Goal: Transaction & Acquisition: Purchase product/service

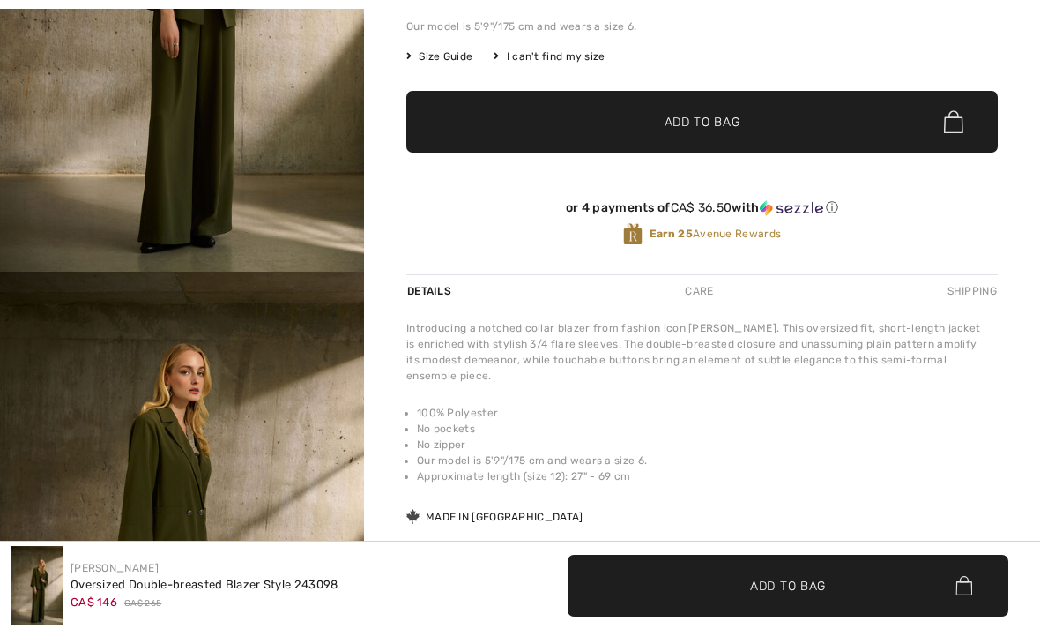
scroll to position [600, 0]
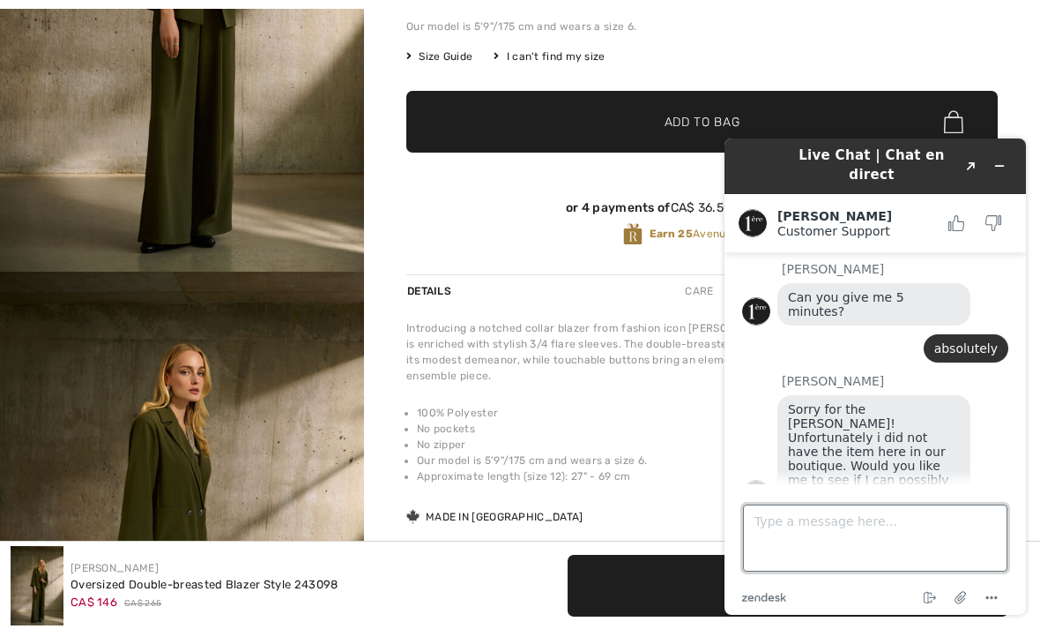
click at [824, 534] on textarea "Type a message here..." at bounding box center [875, 537] width 265 height 67
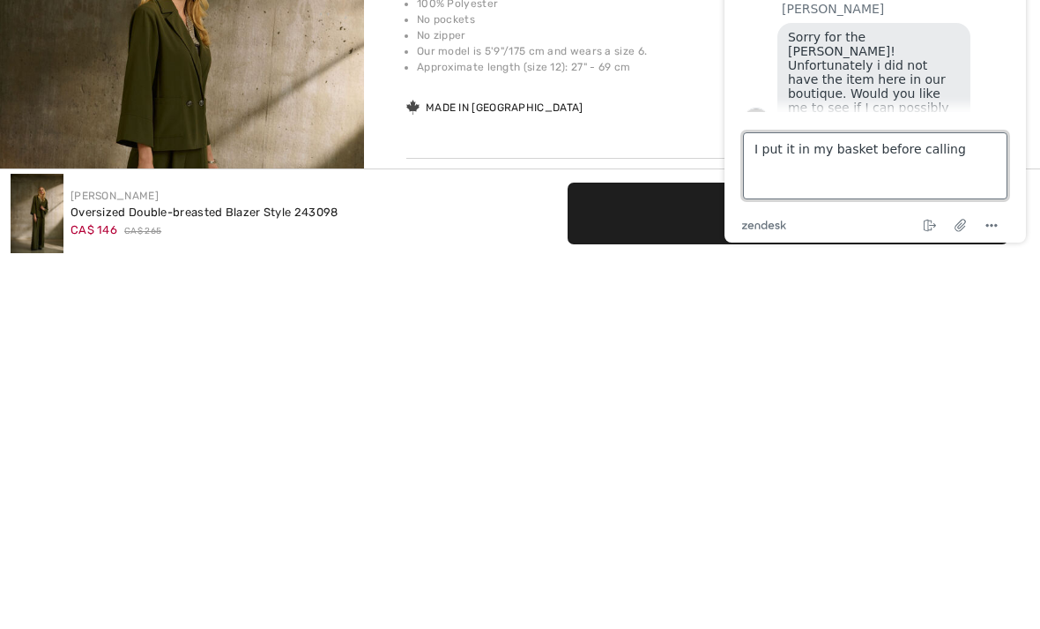
type textarea "I put it in my basket before calling."
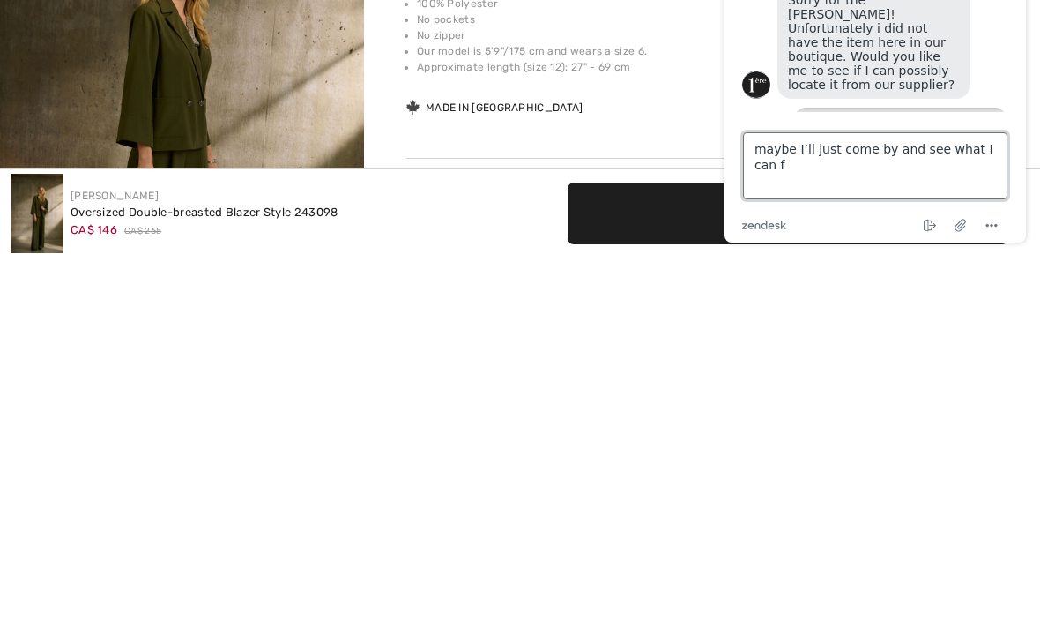
scroll to position [728, 0]
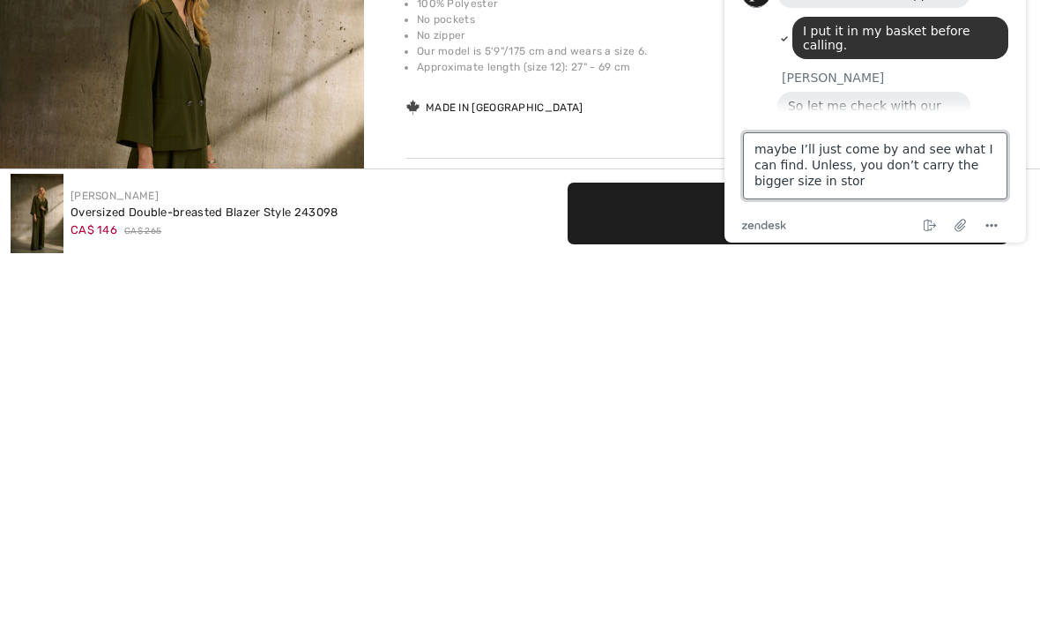
type textarea "maybe I’ll just come by and see what I can find. Unless, you don’t carry the bi…"
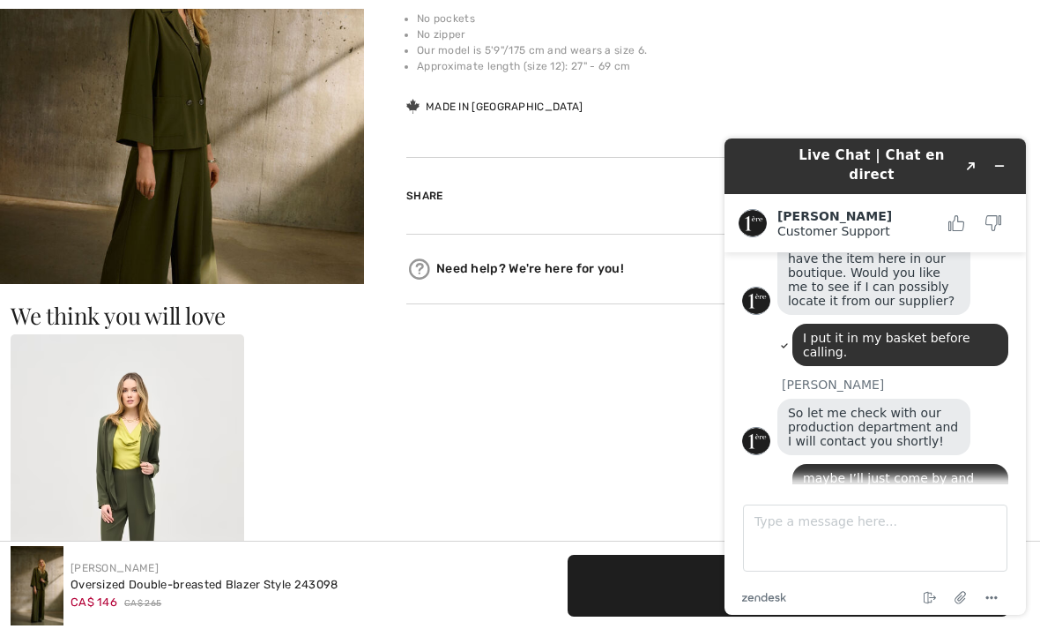
scroll to position [870, 0]
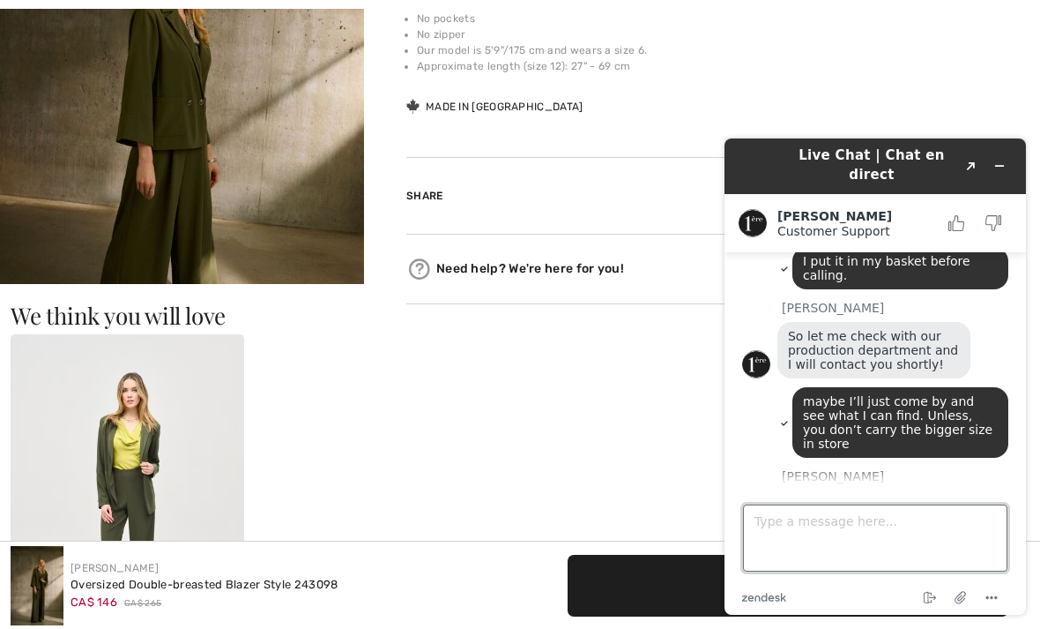
click at [802, 526] on textarea "Type a message here..." at bounding box center [875, 537] width 265 height 67
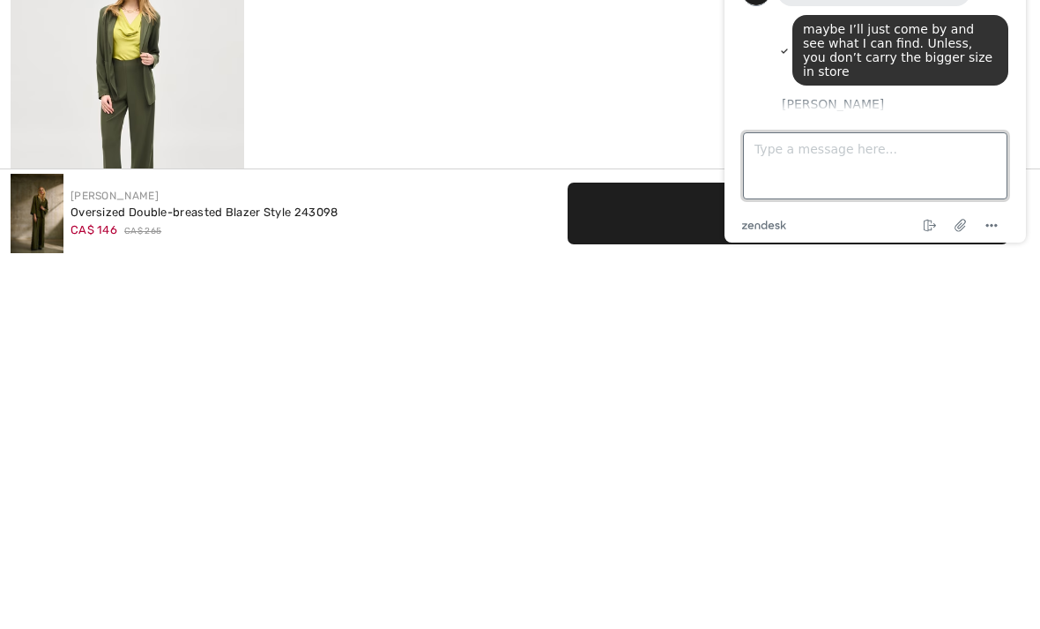
type textarea "M"
type textarea "Okay, so maybe it’s better to come in person. Thank you for your help"
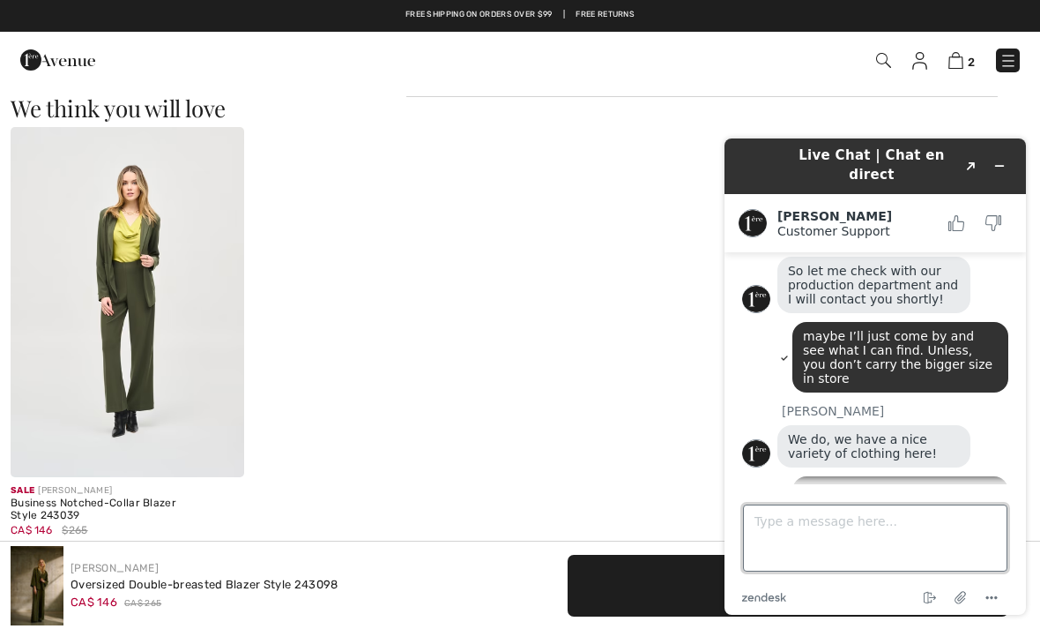
scroll to position [978, 0]
click at [958, 64] on img at bounding box center [956, 60] width 15 height 17
click at [958, 59] on img at bounding box center [956, 60] width 15 height 17
click at [949, 67] on link "2" at bounding box center [962, 59] width 26 height 21
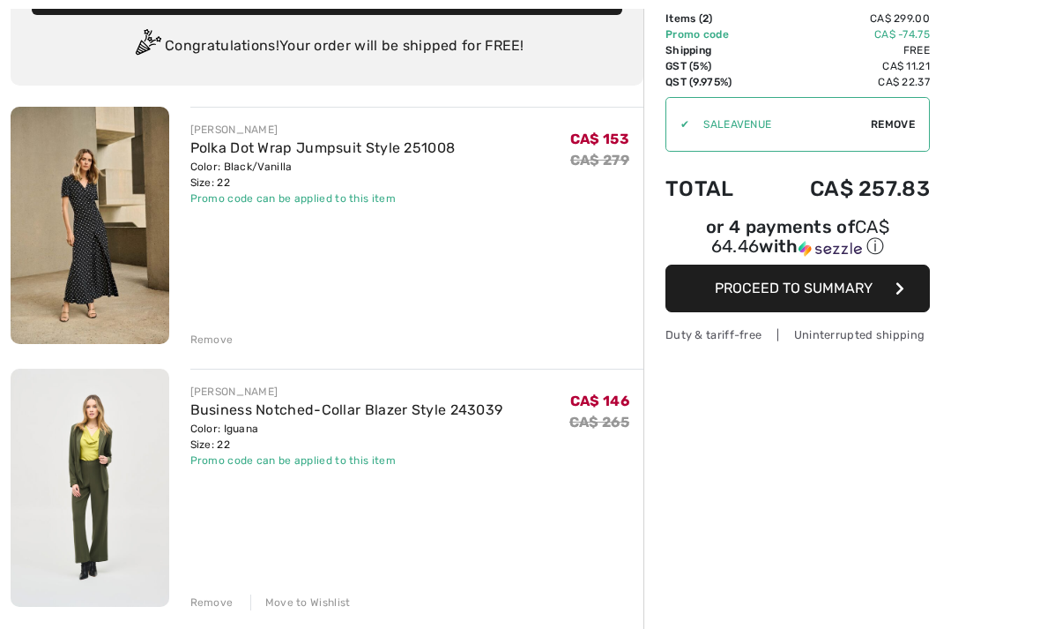
scroll to position [129, 0]
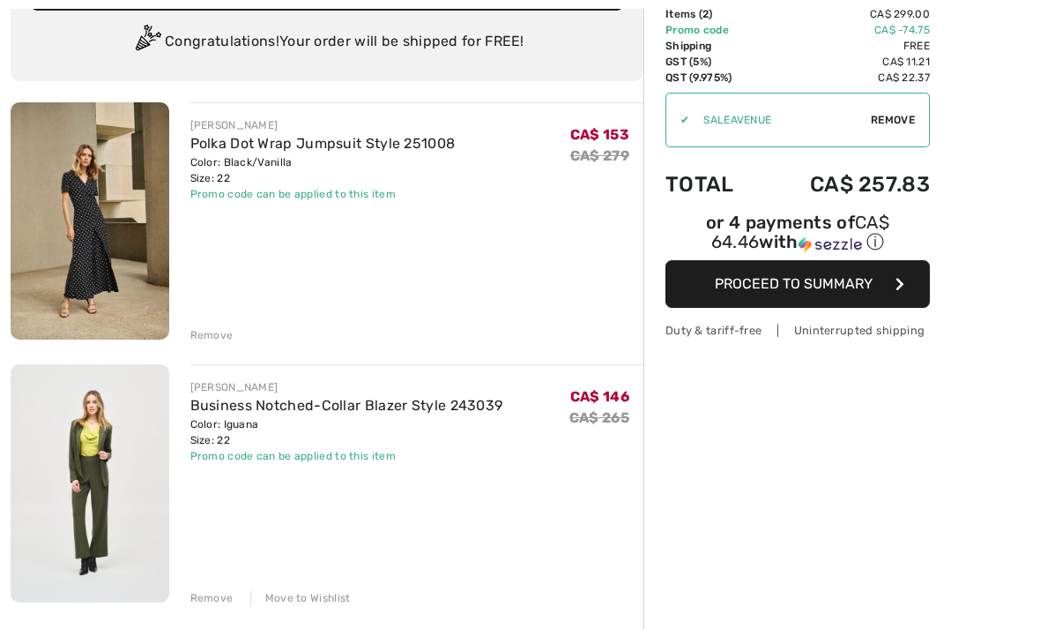
click at [198, 330] on div "Remove" at bounding box center [211, 335] width 43 height 16
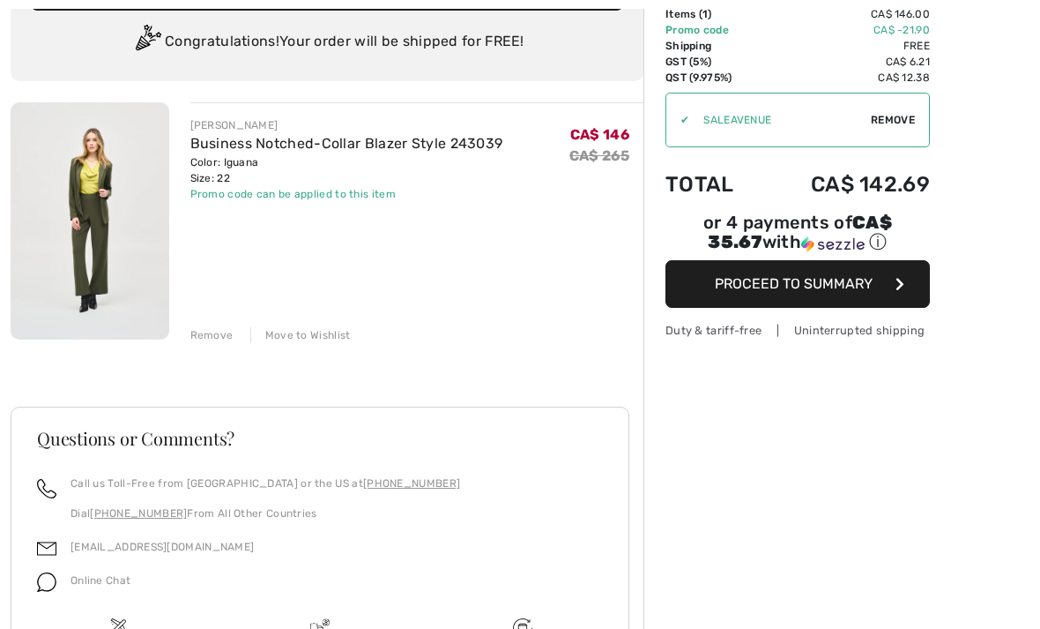
click at [318, 339] on div "Move to Wishlist" at bounding box center [300, 335] width 101 height 16
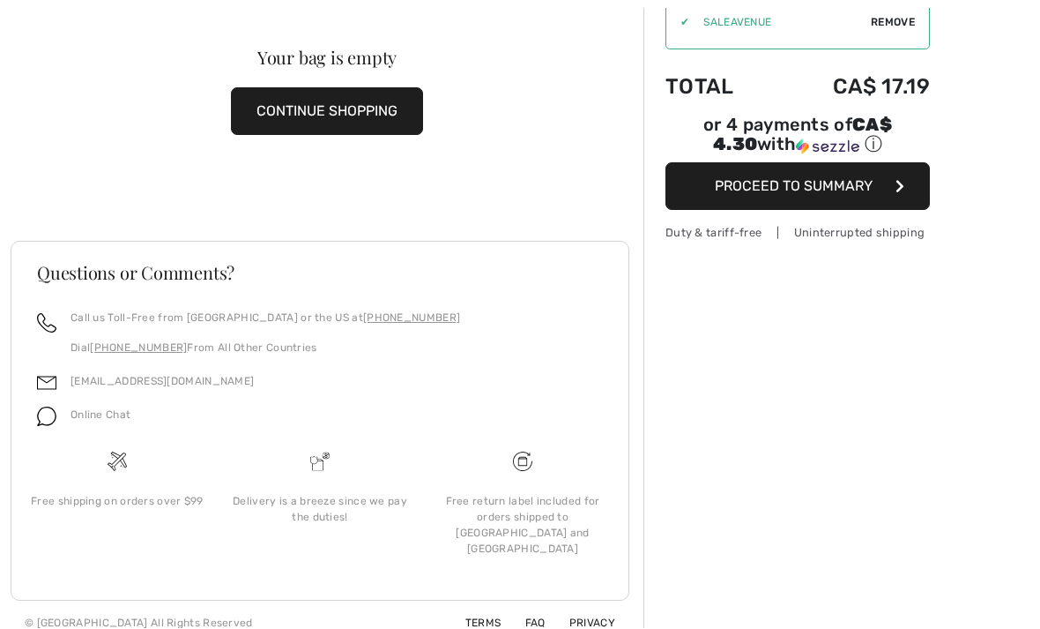
scroll to position [211, 0]
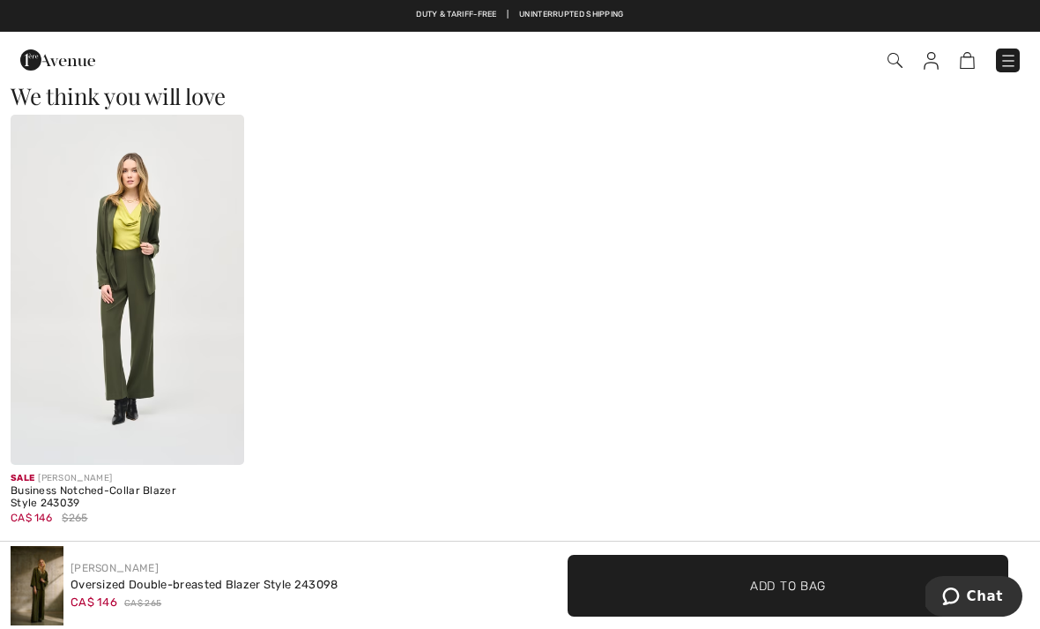
scroll to position [1016, 0]
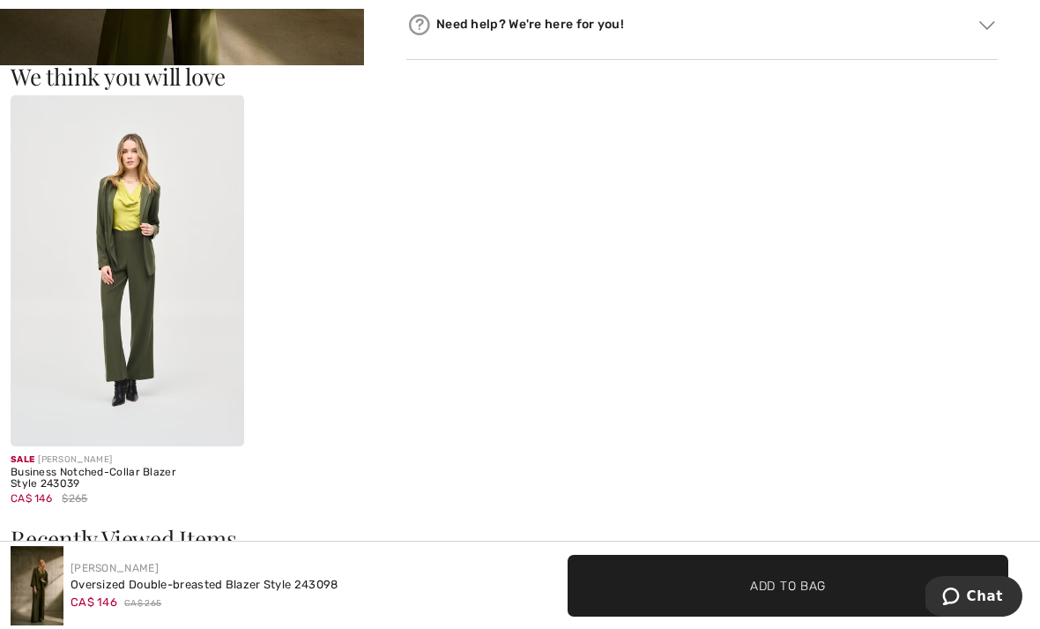
click at [977, 593] on span "Chat" at bounding box center [985, 596] width 36 height 16
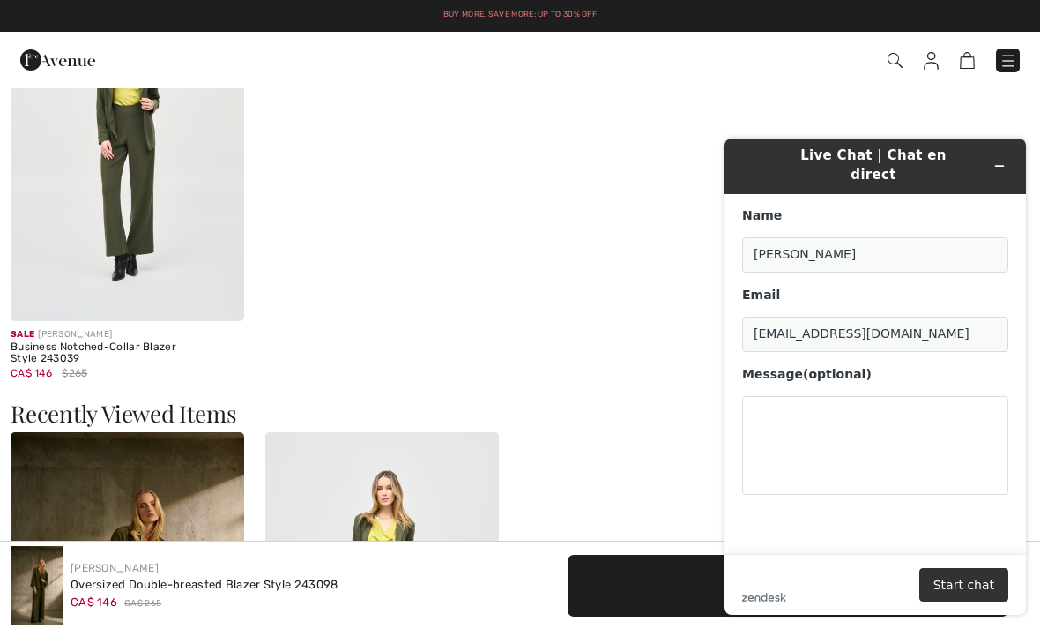
scroll to position [1140, 0]
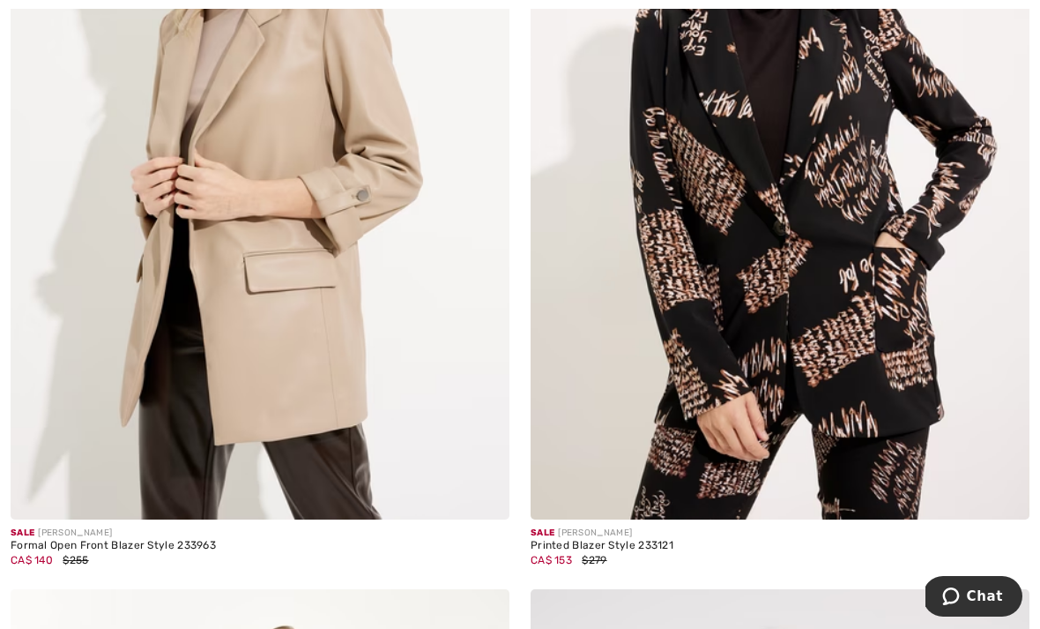
scroll to position [14207, 0]
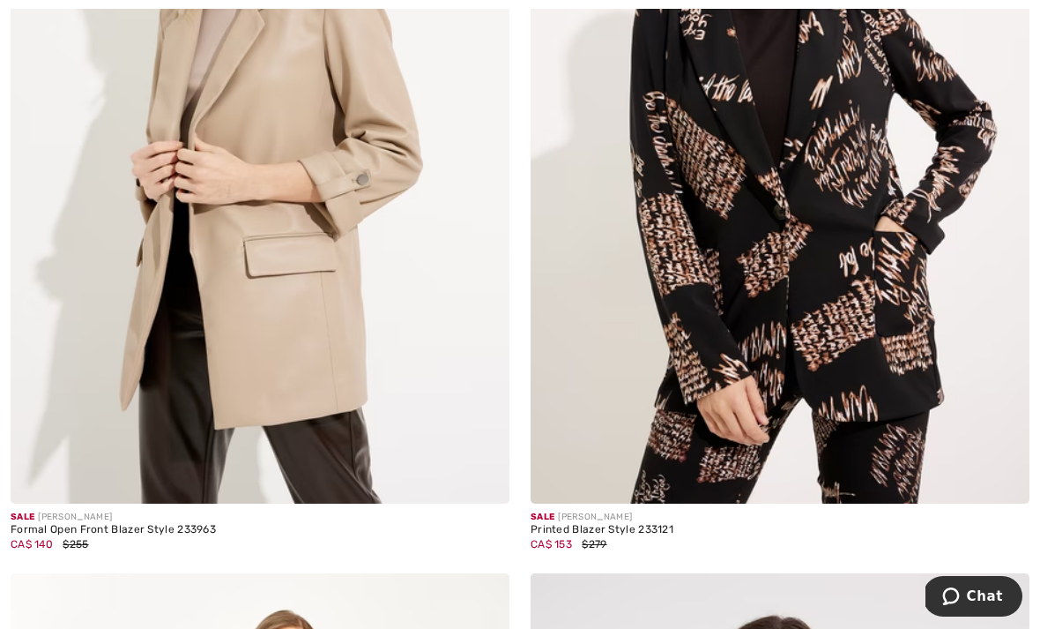
click at [967, 589] on span "Chat" at bounding box center [955, 596] width 25 height 18
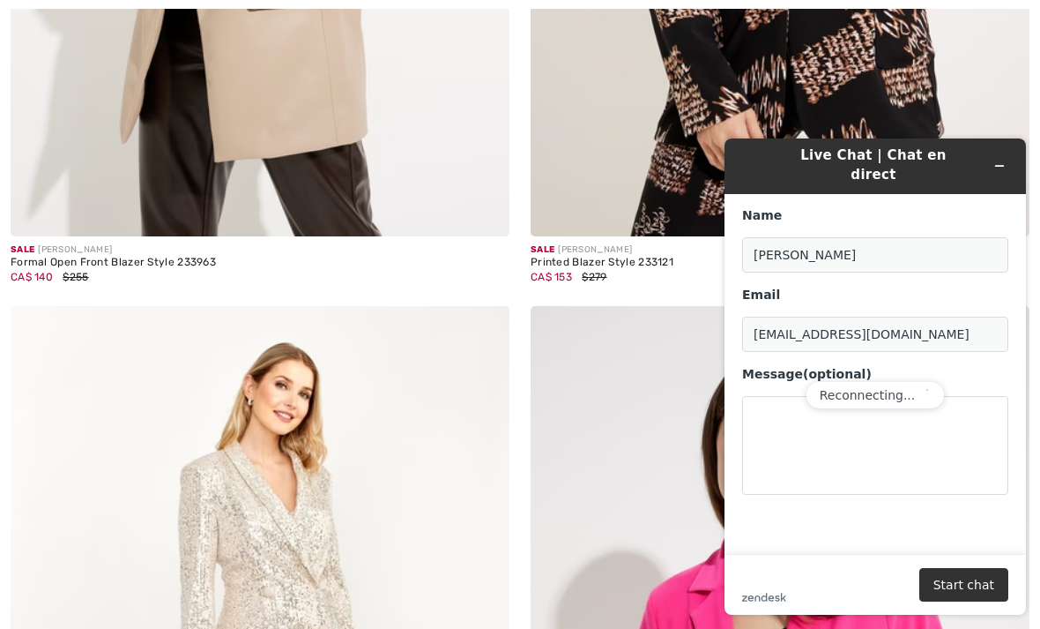
scroll to position [15767, 0]
